Goal: Task Accomplishment & Management: Complete application form

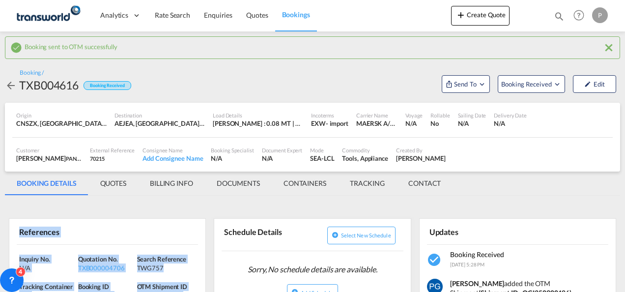
click at [487, 16] on button "Create Quote" at bounding box center [480, 16] width 58 height 20
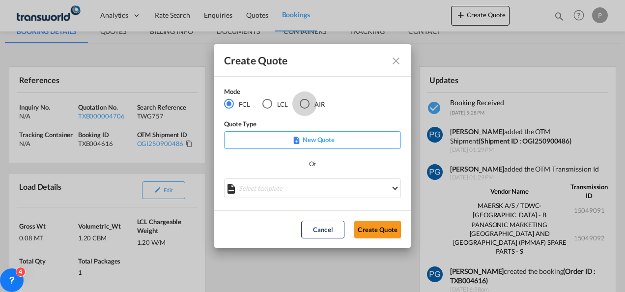
click at [305, 108] on div "AIR" at bounding box center [305, 104] width 10 height 10
click at [386, 227] on button "Create Quote" at bounding box center [377, 230] width 47 height 18
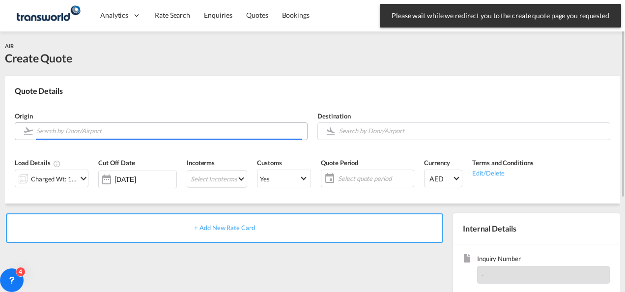
click at [155, 131] on input "Search by Door/Airport" at bounding box center [169, 130] width 266 height 17
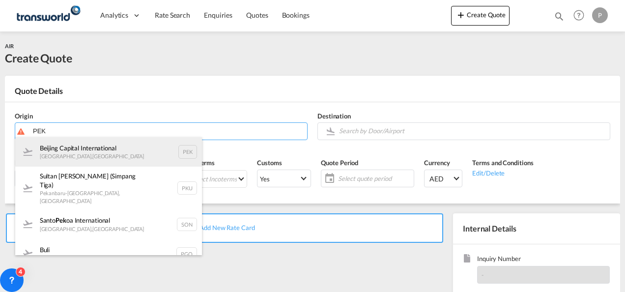
click at [117, 156] on div "Beijing Capital International [GEOGRAPHIC_DATA] , [GEOGRAPHIC_DATA] PEK" at bounding box center [108, 151] width 187 height 29
type input "Beijing Capital International, [GEOGRAPHIC_DATA], [GEOGRAPHIC_DATA]"
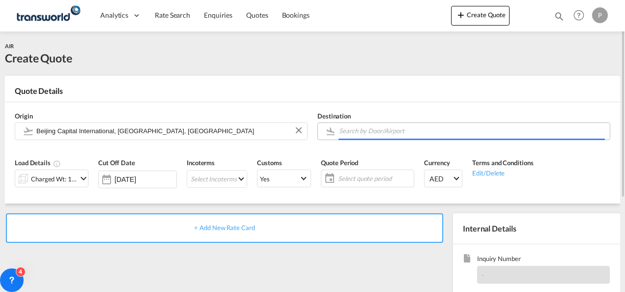
click at [360, 126] on input "Search by Door/Airport" at bounding box center [472, 130] width 266 height 17
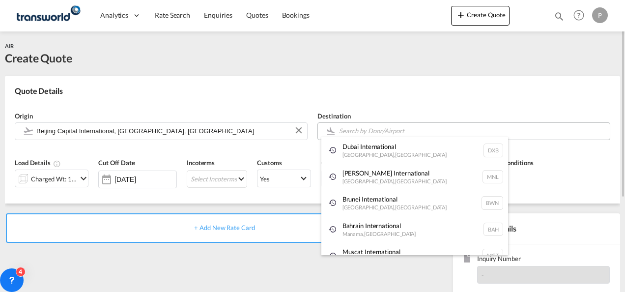
type input "D"
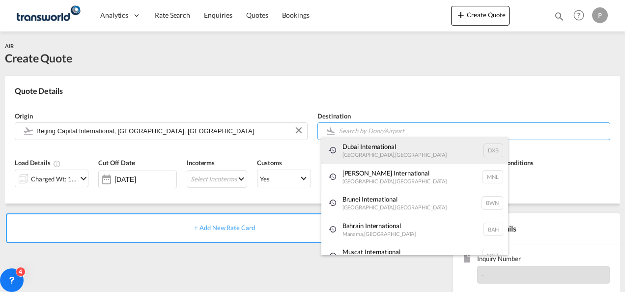
click at [368, 152] on div "Dubai International [GEOGRAPHIC_DATA] , [GEOGRAPHIC_DATA] DXB" at bounding box center [414, 150] width 187 height 27
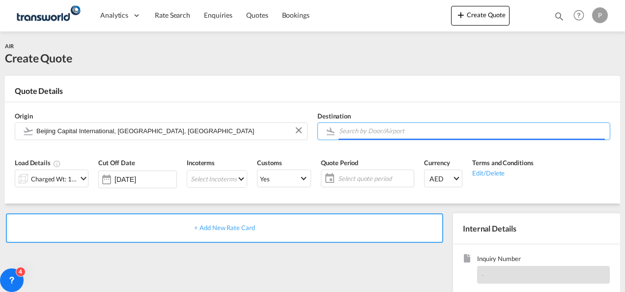
type input "Dubai International, [GEOGRAPHIC_DATA], DXB"
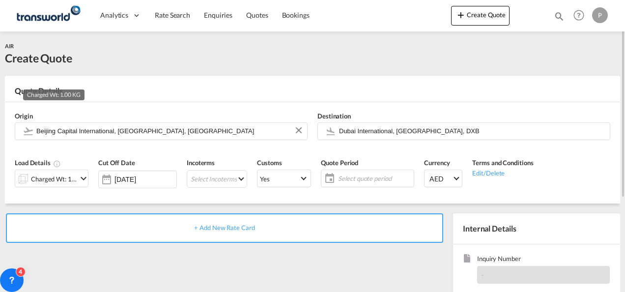
click at [63, 176] on div "Charged Wt: 1.00 KG" at bounding box center [54, 179] width 46 height 14
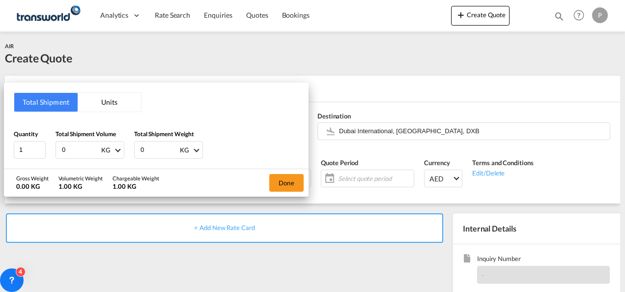
click at [74, 148] on input "0" at bounding box center [80, 149] width 39 height 17
type input "4"
type input "565"
click at [150, 149] on input "0" at bounding box center [158, 149] width 39 height 17
type input "459"
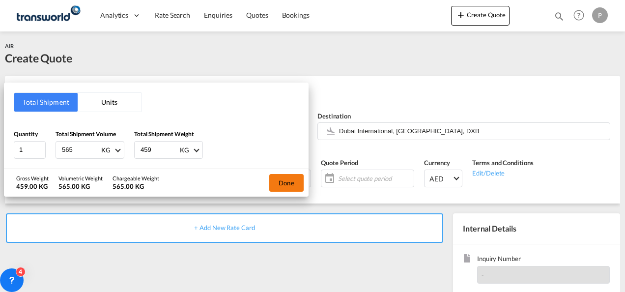
click at [290, 178] on button "Done" at bounding box center [286, 183] width 34 height 18
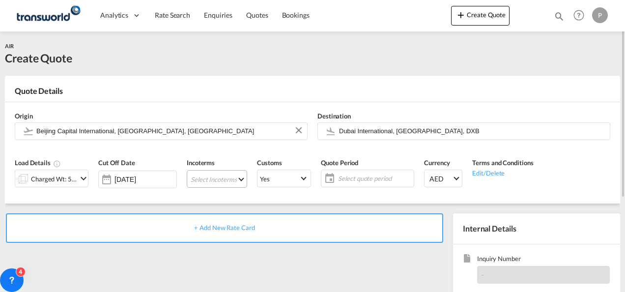
click at [209, 177] on md-select "Select Incoterms CFR - import Cost and Freight DAP - import Delivered at Place …" at bounding box center [217, 179] width 60 height 18
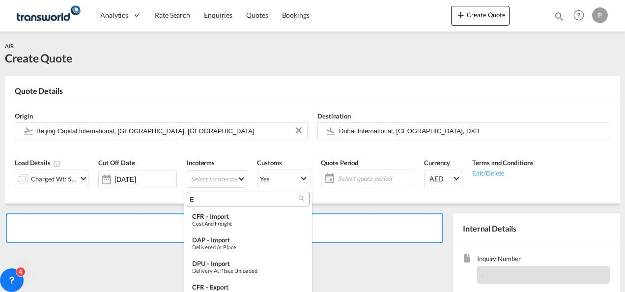
click at [209, 198] on input "E" at bounding box center [244, 198] width 109 height 9
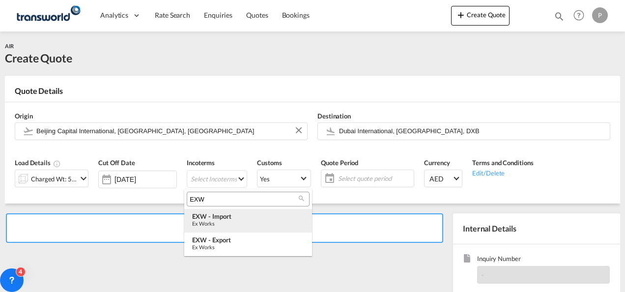
type input "EXW"
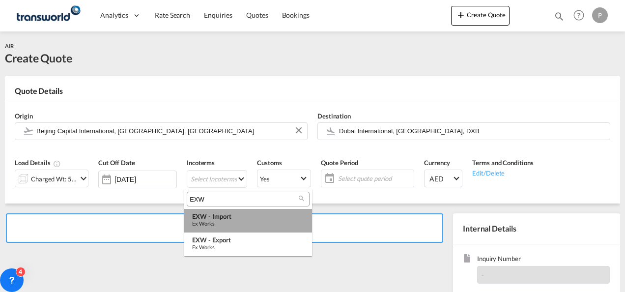
click at [215, 224] on div "Ex Works" at bounding box center [248, 223] width 112 height 6
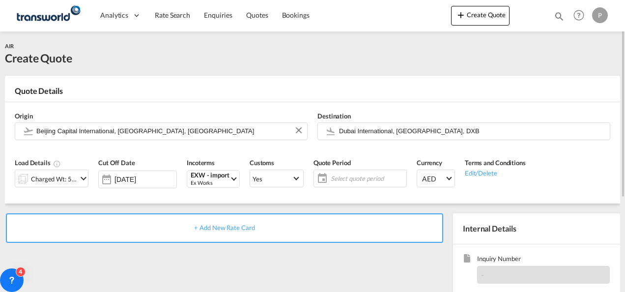
click at [359, 179] on span "Select quote period" at bounding box center [367, 178] width 73 height 9
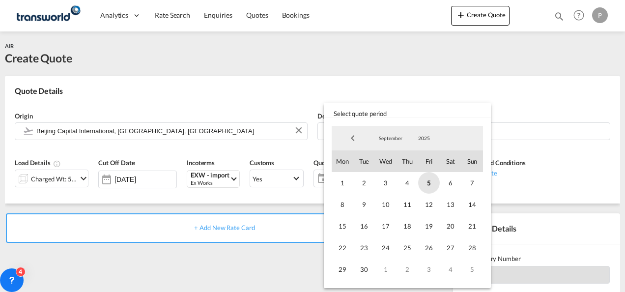
click at [424, 179] on span "5" at bounding box center [429, 183] width 22 height 22
click at [361, 270] on span "30" at bounding box center [364, 269] width 22 height 22
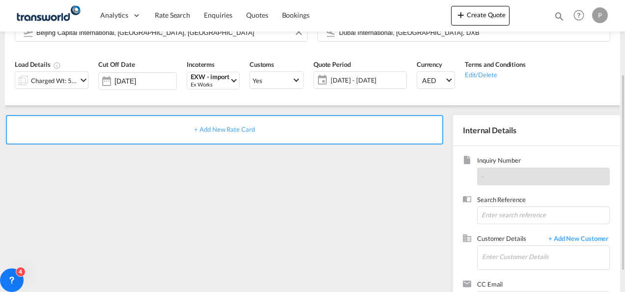
scroll to position [102, 0]
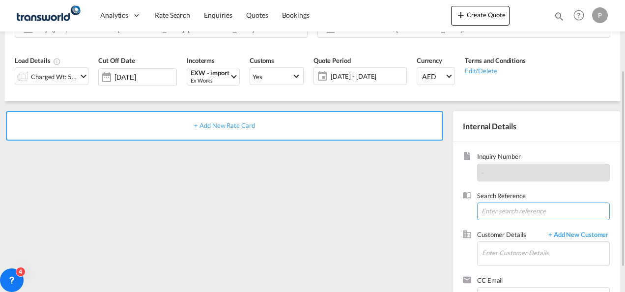
click at [506, 212] on input at bounding box center [543, 211] width 133 height 18
type input "TWG764"
click at [505, 255] on input "Enter Customer Details" at bounding box center [545, 253] width 127 height 22
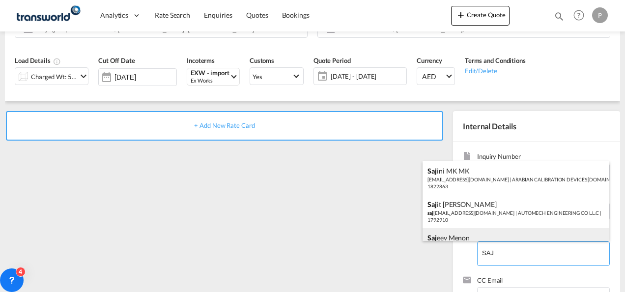
click at [498, 238] on div "Saj eev Menon saj [EMAIL_ADDRESS][DOMAIN_NAME] | Brewing Gadgets General Tradin…" at bounding box center [515, 244] width 187 height 33
type input "Brewing Gadgets General Trading LLC, [PERSON_NAME], [PERSON_NAME][EMAIL_ADDRESS…"
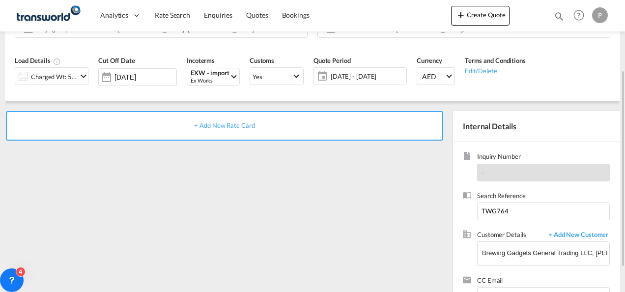
click at [238, 127] on span "+ Add New Rate Card" at bounding box center [224, 125] width 60 height 8
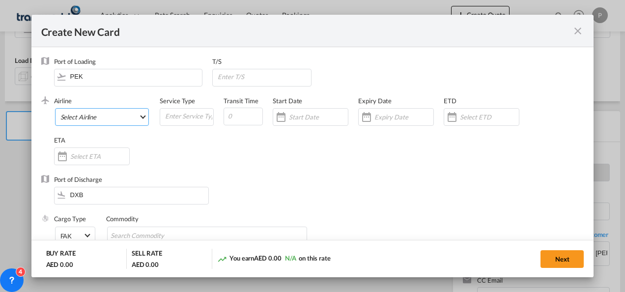
click at [95, 115] on md-select "Select Airline AIR EXPRESS S.A. (1166- / -) CMA CGM Air Cargo (1140-2C / -) DDW…" at bounding box center [102, 117] width 94 height 18
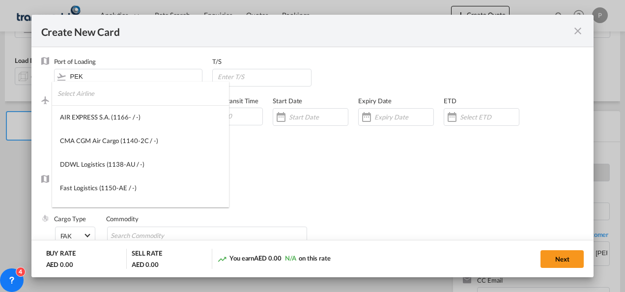
click at [91, 93] on input "search" at bounding box center [142, 94] width 171 height 24
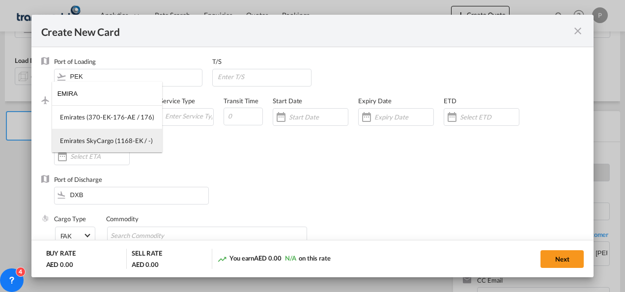
type input "EMIRA"
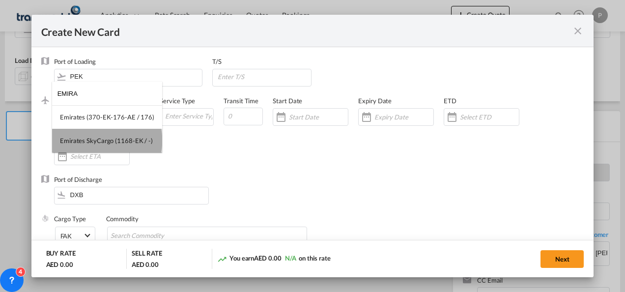
click at [107, 140] on div "Emirates SkyCargo (1168-EK / -)" at bounding box center [106, 140] width 93 height 9
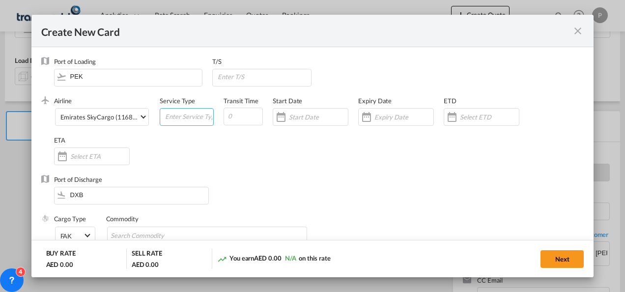
click at [173, 118] on input "Create New Card ..." at bounding box center [188, 116] width 49 height 15
type input "EXW IMPORT"
click at [392, 119] on input "Create New Card ..." at bounding box center [403, 117] width 59 height 8
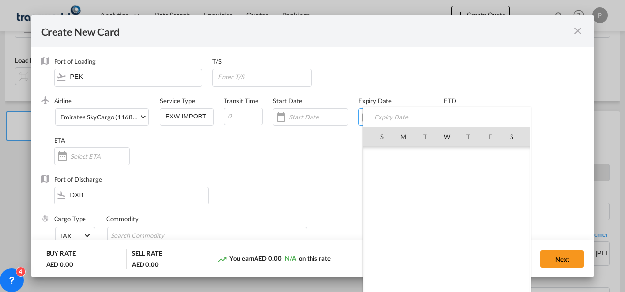
scroll to position [227510, 0]
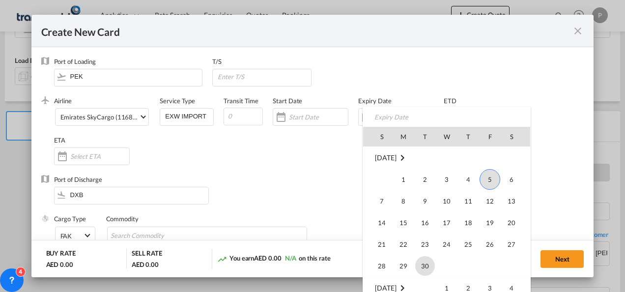
click at [428, 264] on span "30" at bounding box center [425, 266] width 20 height 20
type input "[DATE]"
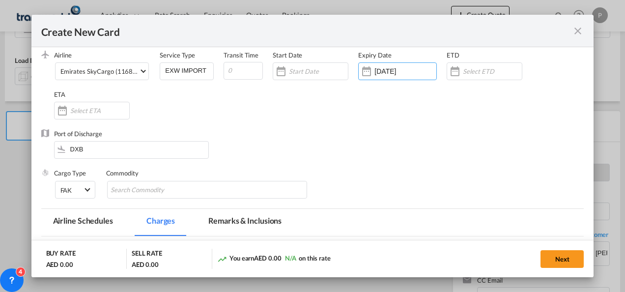
scroll to position [46, 0]
click at [181, 189] on input "Chips input." at bounding box center [156, 190] width 90 height 16
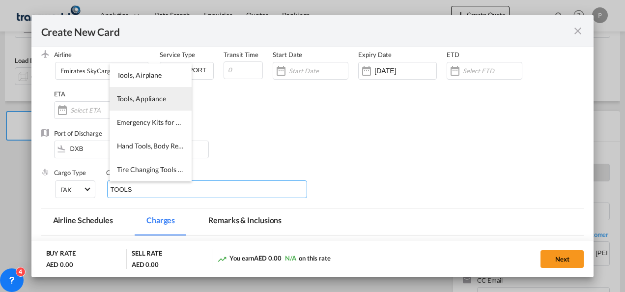
type input "TOOLS"
click at [143, 99] on span "Tools, Appliance" at bounding box center [141, 98] width 49 height 8
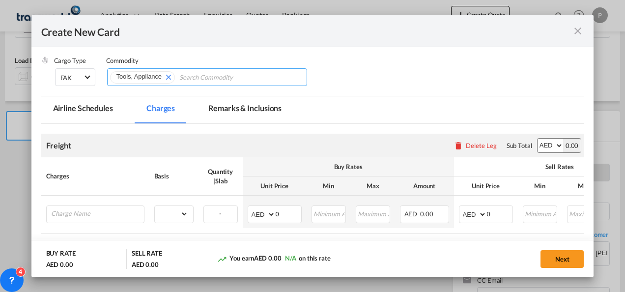
scroll to position [160, 0]
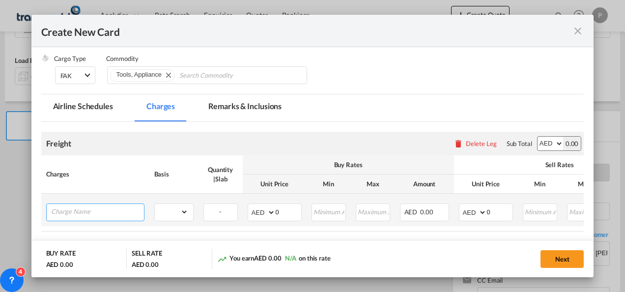
click at [96, 208] on input "Charge Name" at bounding box center [97, 211] width 93 height 15
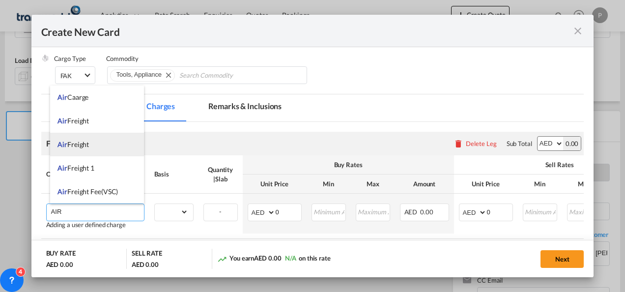
click at [94, 145] on li "Air Freight" at bounding box center [97, 145] width 94 height 24
type input "Air Freight"
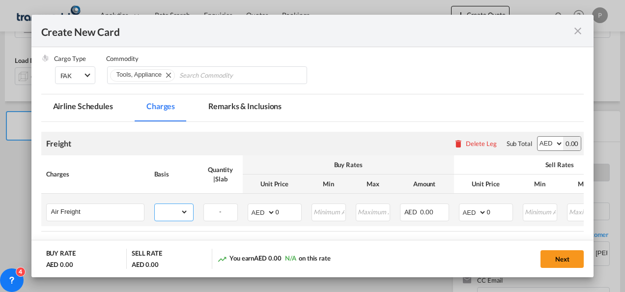
click at [176, 212] on select "gross_weight volumetric_weight per_shipment per_bl per_km % on air freight per_…" at bounding box center [171, 212] width 33 height 16
select select "per_shipment"
click at [155, 204] on select "gross_weight volumetric_weight per_shipment per_bl per_km % on air freight per_…" at bounding box center [171, 212] width 33 height 16
click at [279, 214] on input "0" at bounding box center [289, 211] width 26 height 15
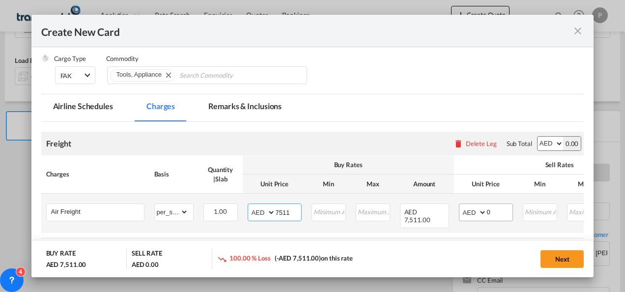
type input "7511"
click at [504, 207] on input "0" at bounding box center [500, 211] width 26 height 15
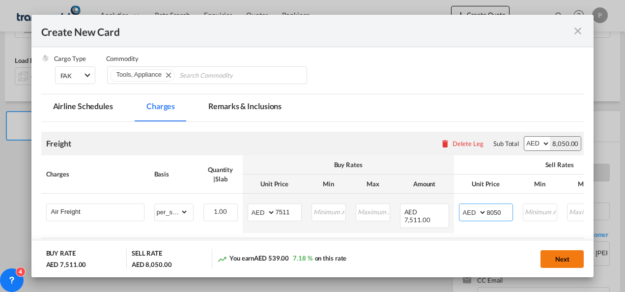
type input "8050"
click at [566, 259] on button "Next" at bounding box center [561, 259] width 43 height 18
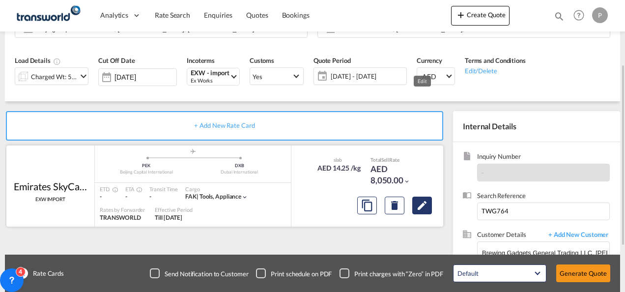
click at [421, 205] on md-icon "Edit" at bounding box center [422, 205] width 12 height 12
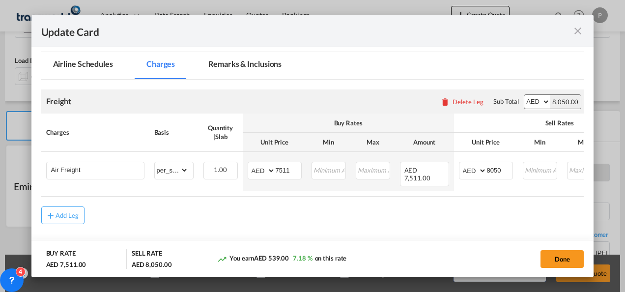
scroll to position [221, 0]
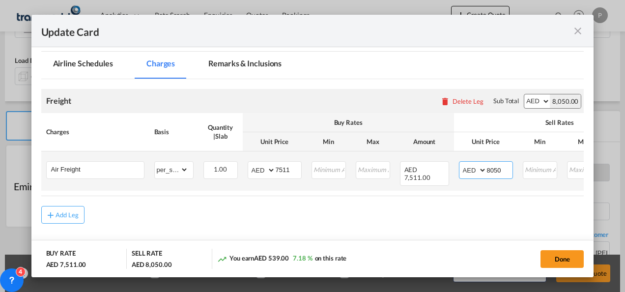
click at [500, 168] on input "8050" at bounding box center [500, 169] width 26 height 15
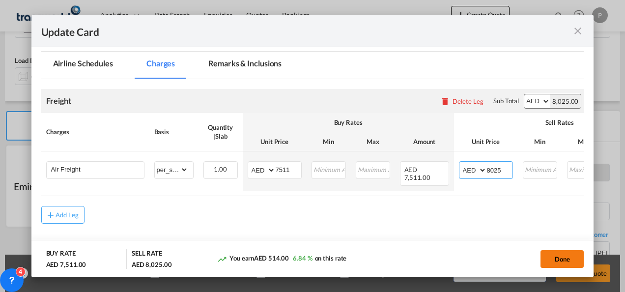
type input "8025"
click at [562, 265] on button "Done" at bounding box center [561, 259] width 43 height 18
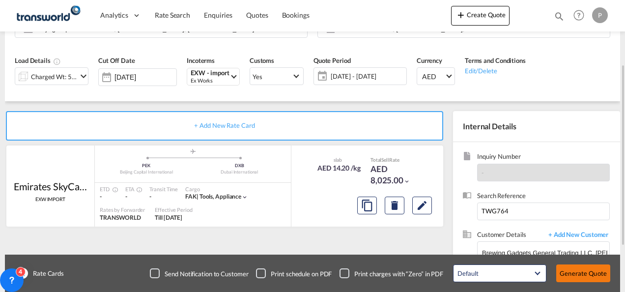
click at [589, 273] on button "Generate Quote" at bounding box center [583, 273] width 54 height 18
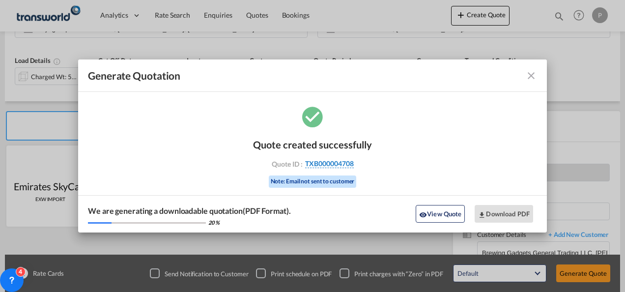
click at [342, 162] on span "TXB000004708" at bounding box center [329, 163] width 49 height 9
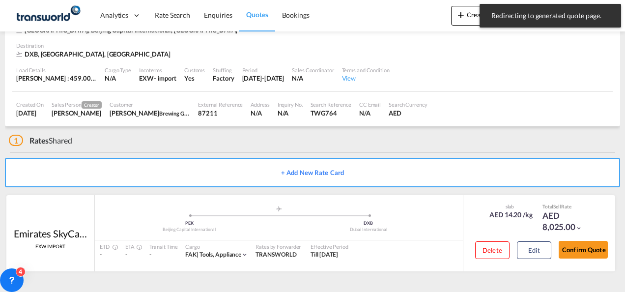
scroll to position [60, 0]
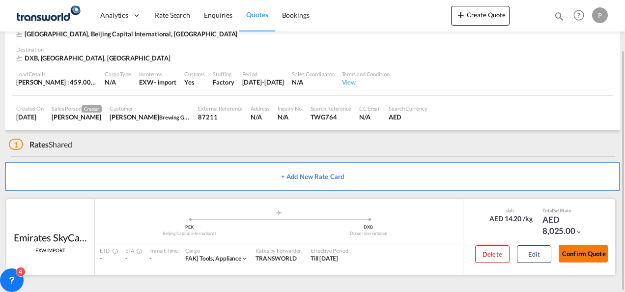
click at [584, 250] on button "Confirm Quote" at bounding box center [582, 254] width 49 height 18
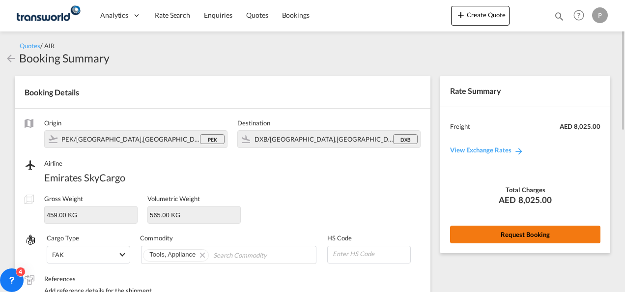
click at [549, 236] on button "Request Booking" at bounding box center [525, 234] width 150 height 18
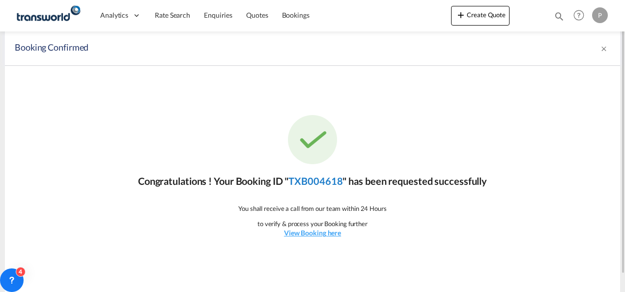
click at [313, 179] on link "TXB004618" at bounding box center [315, 181] width 54 height 12
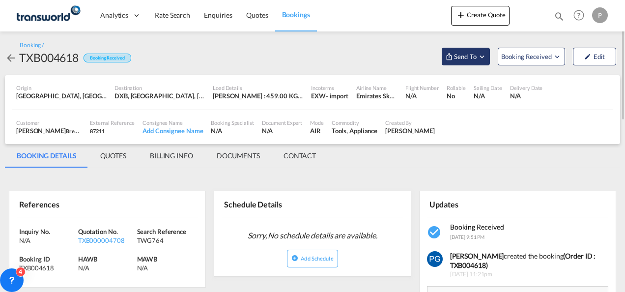
click at [459, 54] on span "Send To" at bounding box center [465, 57] width 25 height 10
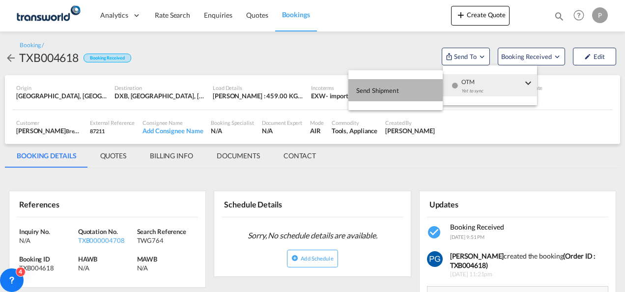
click at [412, 84] on button "Send Shipment" at bounding box center [395, 90] width 94 height 22
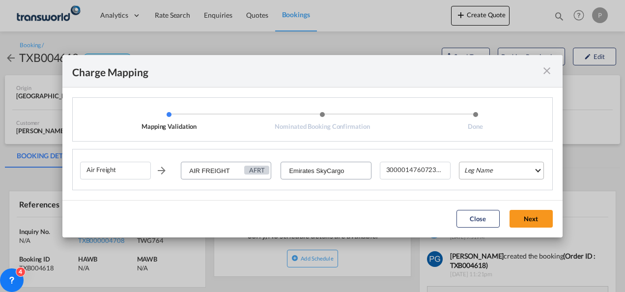
click at [486, 169] on md-select "Leg Name HANDLING ORIGIN HANDLING DESTINATION OTHERS TL PICK UP CUSTOMS ORIGIN …" at bounding box center [501, 171] width 85 height 18
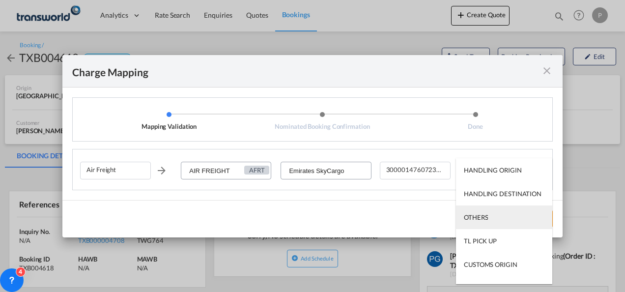
scroll to position [63, 0]
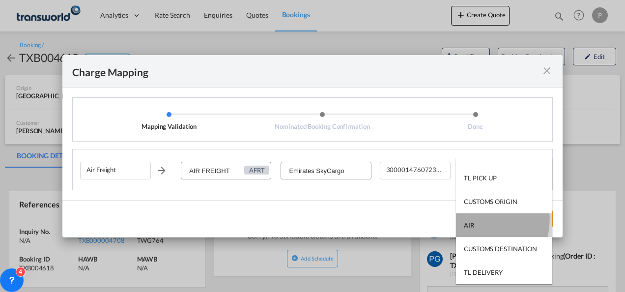
click at [473, 219] on md-option "AIR" at bounding box center [504, 225] width 96 height 24
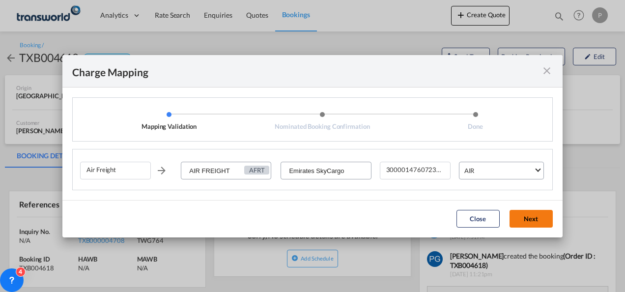
click at [526, 215] on button "Next" at bounding box center [530, 219] width 43 height 18
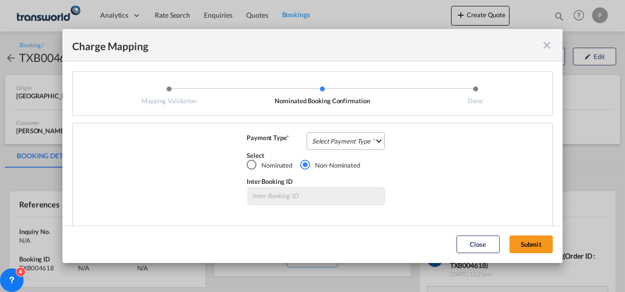
click at [364, 140] on md-select "Select Payment Type COLLECT PREPAID" at bounding box center [345, 141] width 78 height 18
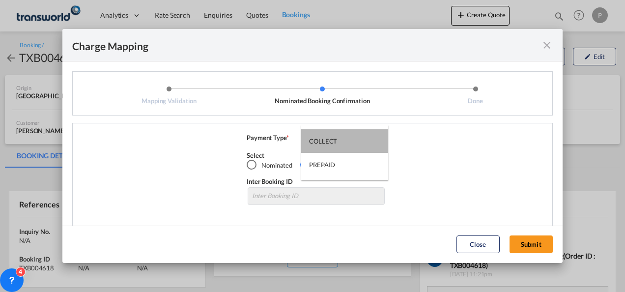
click at [364, 140] on md-option "COLLECT" at bounding box center [344, 141] width 87 height 24
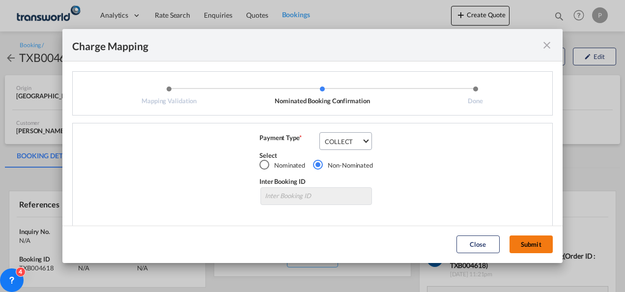
click at [535, 244] on button "Submit" at bounding box center [530, 244] width 43 height 18
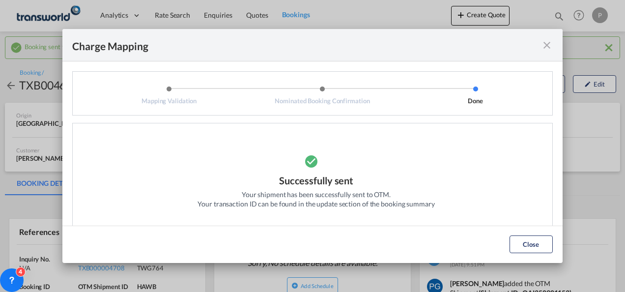
click at [548, 43] on md-icon "icon-close fg-AAA8AD cursor" at bounding box center [547, 45] width 12 height 12
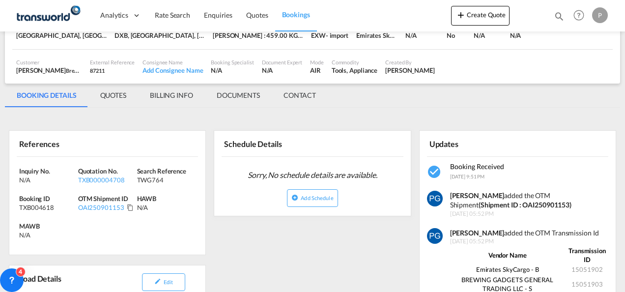
scroll to position [93, 0]
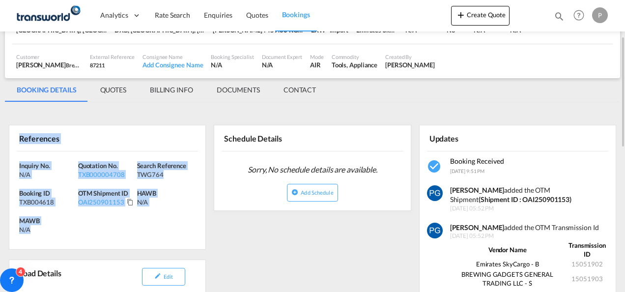
drag, startPoint x: 17, startPoint y: 135, endPoint x: 35, endPoint y: 225, distance: 92.2
click at [35, 225] on div "References Inquiry No. N/A Quotation No. TXB000004708 Search Reference TWG764 B…" at bounding box center [107, 187] width 197 height 125
copy div "References Inquiry No. N/A Quotation No. TXB000004708 Search Reference TWG764 B…"
